Goal: Task Accomplishment & Management: Complete application form

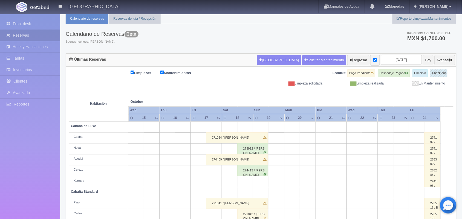
scroll to position [16, 0]
click at [422, 60] on button "Hoy" at bounding box center [427, 60] width 11 height 10
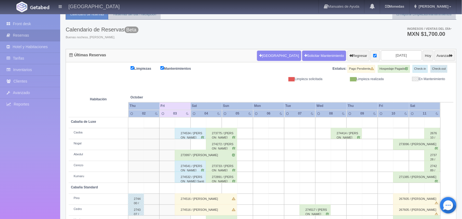
scroll to position [20, 0]
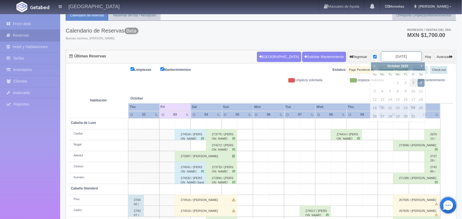
click at [391, 56] on input "[DATE]" at bounding box center [401, 56] width 41 height 10
click at [419, 66] on span "Next" at bounding box center [421, 66] width 4 height 4
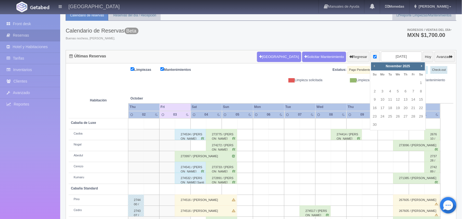
click at [372, 66] on span "Prev" at bounding box center [374, 66] width 4 height 4
click at [414, 98] on link "17" at bounding box center [412, 100] width 7 height 8
type input "2025-10-17"
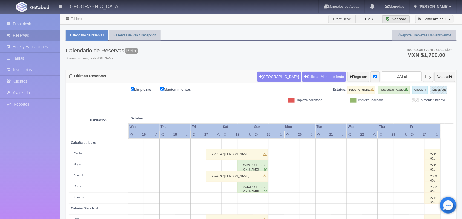
click at [422, 78] on button "Hoy" at bounding box center [427, 77] width 11 height 10
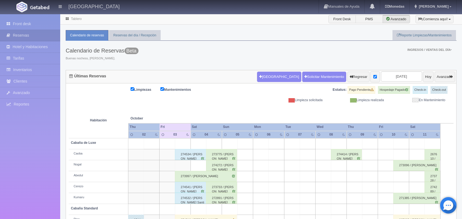
scroll to position [62, 0]
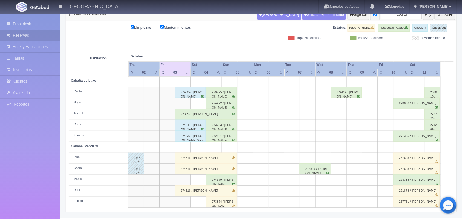
click at [203, 112] on div "273997 / Azael Augusto cornelio Perez" at bounding box center [206, 114] width 62 height 11
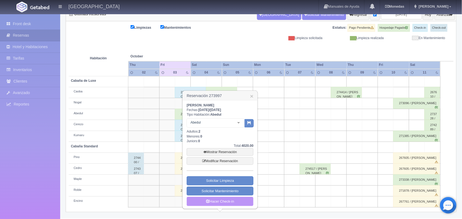
click at [234, 200] on link "Hacer Check-in" at bounding box center [219, 201] width 67 height 9
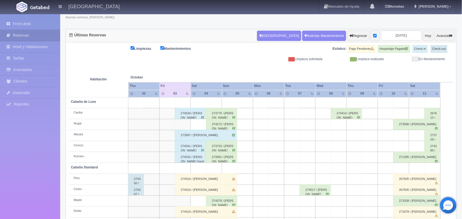
scroll to position [41, 0]
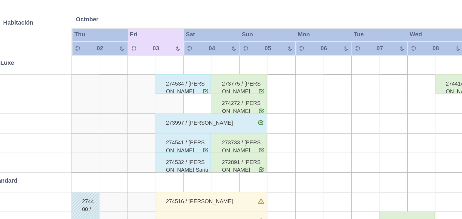
click at [215, 177] on div "274516 / [PERSON_NAME]" at bounding box center [206, 179] width 62 height 11
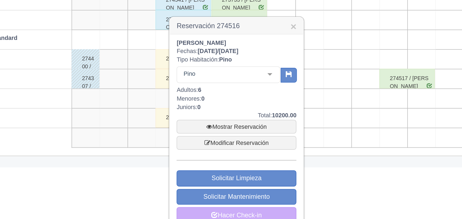
scroll to position [99, 0]
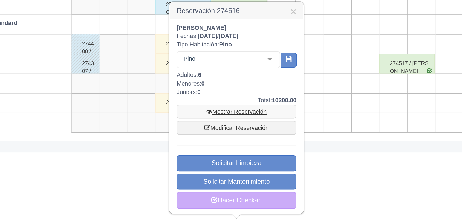
click at [223, 160] on link "Mostrar Reservación" at bounding box center [219, 159] width 67 height 8
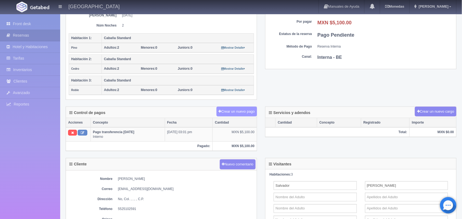
scroll to position [107, 0]
click at [241, 109] on button "Crear un nuevo pago" at bounding box center [236, 112] width 40 height 10
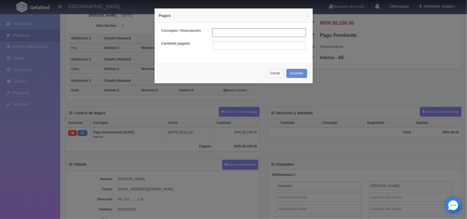
drag, startPoint x: 232, startPoint y: 35, endPoint x: 268, endPoint y: 71, distance: 50.9
click at [268, 71] on div "× Pagos Concepto / Descripción Cantidad pagada Cerrar Guardar" at bounding box center [233, 45] width 159 height 75
type input "pago con tarjeta"
click at [226, 47] on input "text" at bounding box center [259, 45] width 94 height 9
type input "5100.00"
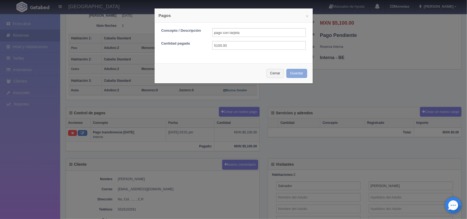
click at [296, 72] on button "Guardar" at bounding box center [296, 73] width 21 height 9
click at [269, 74] on button "Cerrar" at bounding box center [275, 73] width 18 height 9
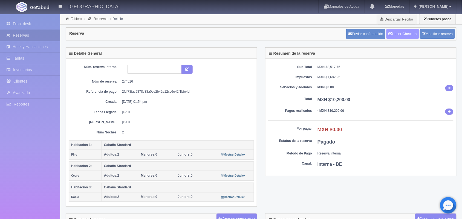
click at [399, 37] on link "Hacer Check-In" at bounding box center [402, 34] width 33 height 10
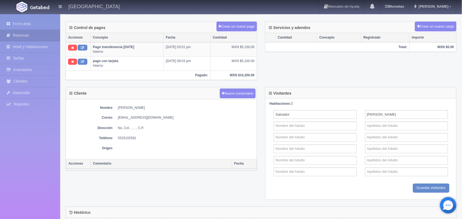
scroll to position [192, 0]
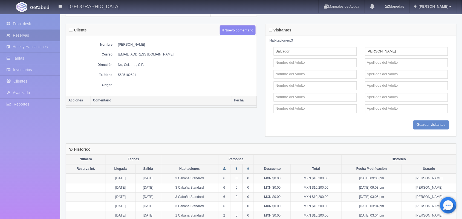
scroll to position [292, 0]
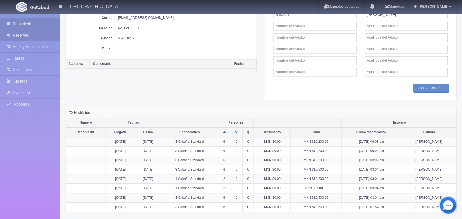
click at [39, 25] on link "Front desk" at bounding box center [30, 23] width 60 height 11
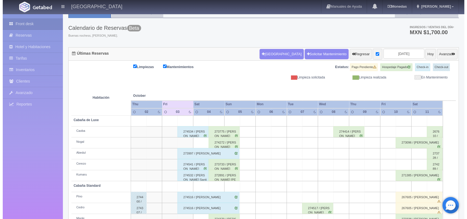
scroll to position [20, 0]
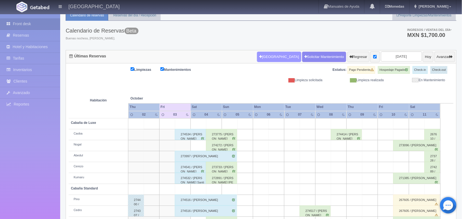
click at [257, 57] on button "[GEOGRAPHIC_DATA]" at bounding box center [279, 57] width 44 height 10
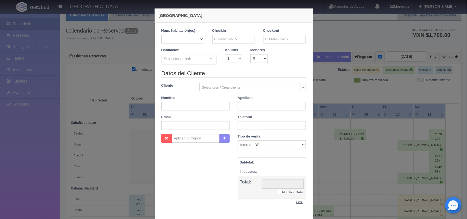
checkbox input "false"
click at [236, 37] on input "text" at bounding box center [233, 39] width 43 height 9
click at [253, 81] on link "17" at bounding box center [252, 82] width 7 height 8
type input "[DATE]"
checkbox input "false"
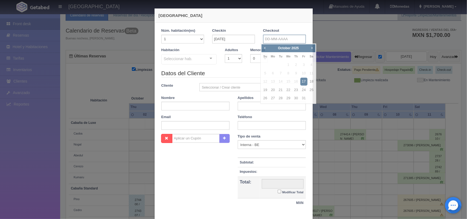
click at [275, 41] on input "text" at bounding box center [284, 39] width 43 height 9
click at [265, 86] on link "19" at bounding box center [265, 90] width 7 height 8
type input "[DATE]"
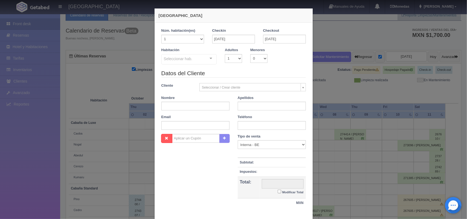
checkbox input "false"
drag, startPoint x: 197, startPoint y: 40, endPoint x: 217, endPoint y: 58, distance: 26.0
click at [217, 58] on div "1 Núm. habitación(es) 1 2 3 4 5 6 7 8 9 10 11 12 13 14 15 16 17 18 19 20 Checki…" at bounding box center [233, 48] width 144 height 41
drag, startPoint x: 217, startPoint y: 58, endPoint x: 232, endPoint y: 58, distance: 15.6
click at [232, 58] on div "Habitación Seleccionar hab. Cabaña de Luxe Cabaña de Luxe - Sin asignar Kumaru …" at bounding box center [233, 59] width 153 height 22
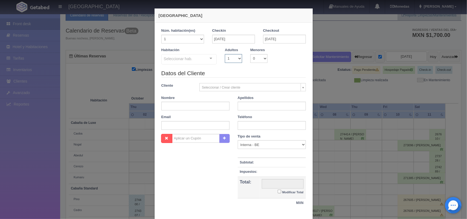
click at [232, 58] on select "1 2 3 4 5 6 7 8 9 10" at bounding box center [233, 58] width 17 height 9
select select "2"
click at [225, 54] on select "1 2 3 4 5 6 7 8 9 10" at bounding box center [233, 58] width 17 height 9
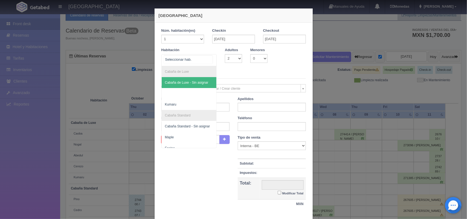
click at [205, 57] on div "Cabaña de Luxe Cabaña de Luxe - Sin asignar Kumaru Cabaña Standard Cabaña Stand…" at bounding box center [189, 60] width 56 height 12
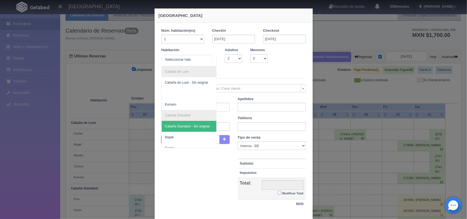
scroll to position [11, 0]
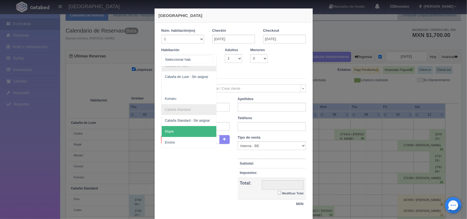
click at [191, 126] on span "Maple" at bounding box center [189, 131] width 55 height 11
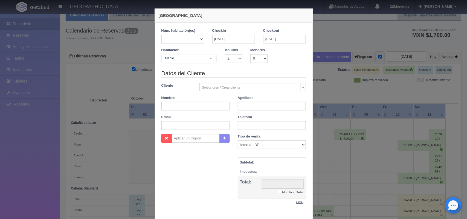
checkbox input "false"
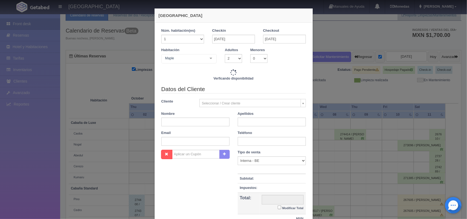
scroll to position [48, 0]
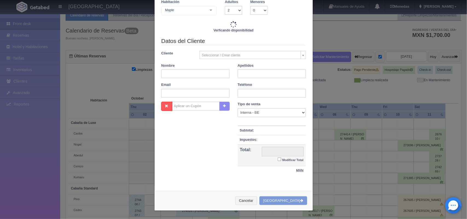
type input "3600.00"
checkbox input "false"
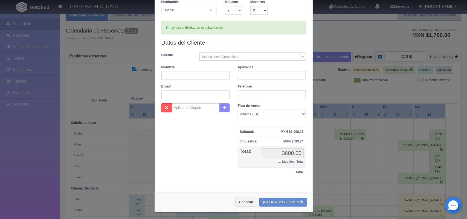
scroll to position [50, 0]
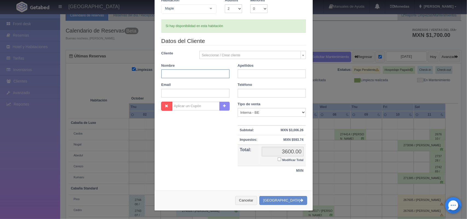
click at [190, 73] on input "text" at bounding box center [195, 73] width 68 height 9
type input "[PERSON_NAME]"
click at [256, 74] on input "text" at bounding box center [272, 73] width 68 height 9
type input "d"
paste input "de [PERSON_NAME]"
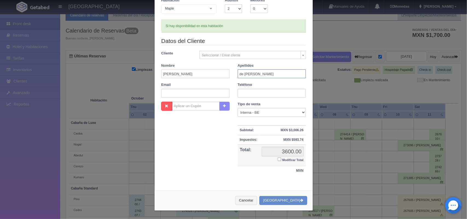
type input "de [PERSON_NAME]"
click at [251, 94] on input "text" at bounding box center [272, 93] width 68 height 9
paste input "[PHONE_NUMBER]"
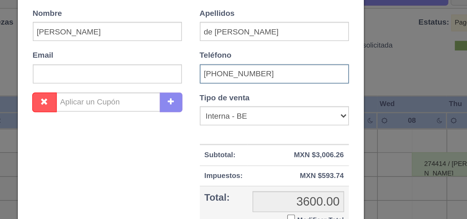
click at [244, 94] on input "[PHONE_NUMBER]" at bounding box center [272, 93] width 68 height 9
click at [250, 92] on input "222252 2099" at bounding box center [272, 93] width 68 height 9
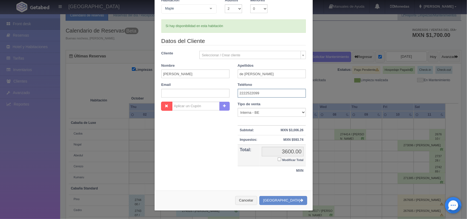
type input "2222522099"
click at [204, 97] on input "text" at bounding box center [195, 93] width 68 height 9
paste input "[EMAIL_ADDRESS][DOMAIN_NAME]"
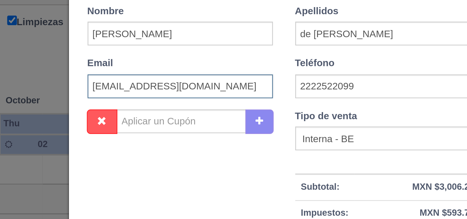
click at [161, 93] on input "[EMAIL_ADDRESS][DOMAIN_NAME]" at bounding box center [195, 93] width 68 height 9
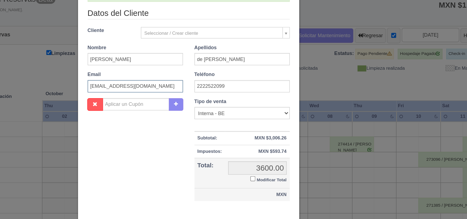
scroll to position [20, 0]
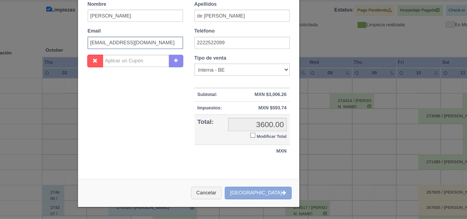
type input "[EMAIL_ADDRESS][DOMAIN_NAME]"
click at [290, 201] on button "[GEOGRAPHIC_DATA]" at bounding box center [283, 200] width 48 height 9
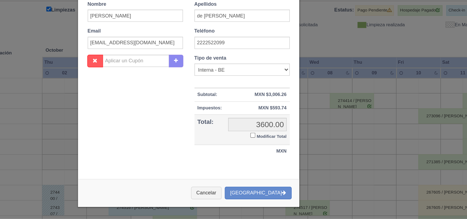
scroll to position [20, 0]
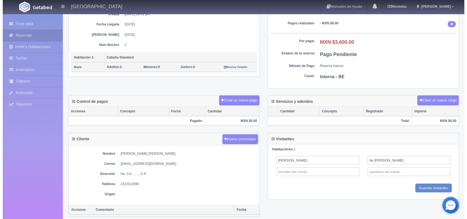
scroll to position [84, 0]
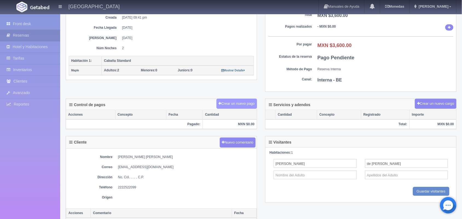
click at [246, 103] on button "Crear un nuevo pago" at bounding box center [236, 104] width 40 height 10
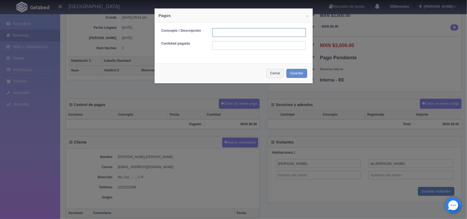
click at [239, 34] on input "text" at bounding box center [259, 32] width 94 height 9
type input "1"
type input "Pago transferencia"
click at [246, 47] on input "text" at bounding box center [259, 45] width 94 height 9
type input "1800.00"
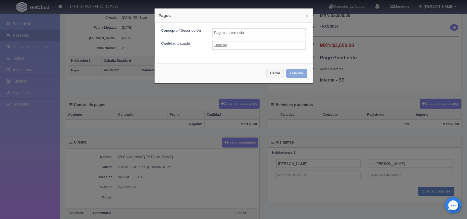
click at [297, 73] on button "Guardar" at bounding box center [296, 73] width 21 height 9
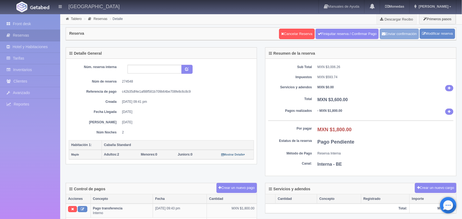
click at [404, 33] on button "Enviar confirmación" at bounding box center [399, 34] width 39 height 10
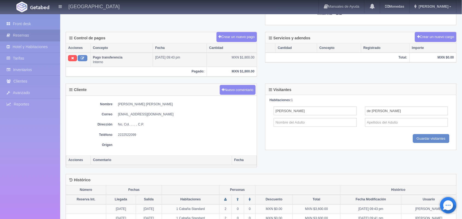
scroll to position [164, 0]
